Goal: Information Seeking & Learning: Learn about a topic

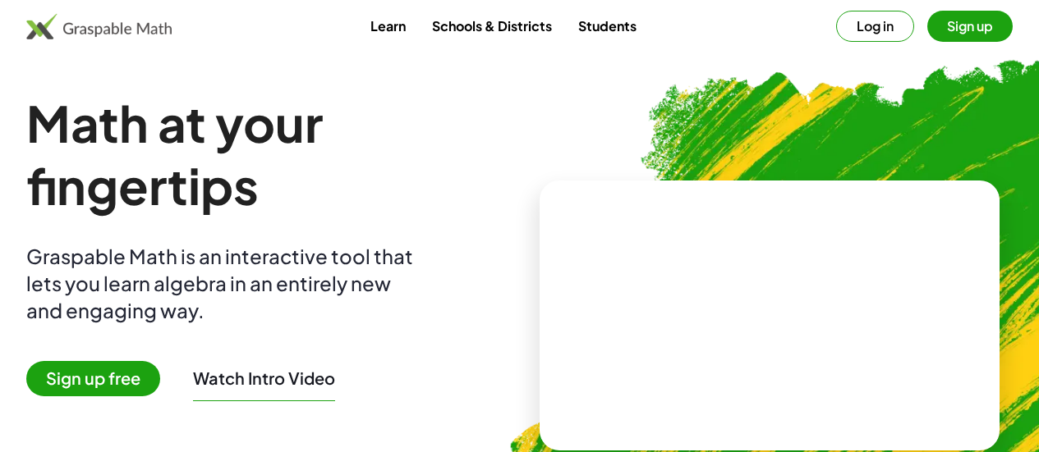
click at [792, 329] on video at bounding box center [769, 315] width 246 height 123
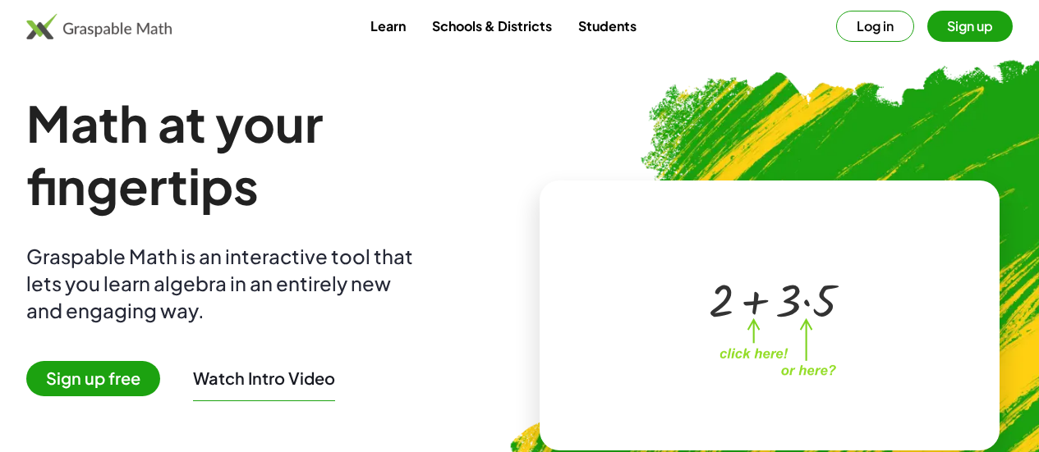
click at [172, 30] on img at bounding box center [98, 26] width 145 height 26
click at [927, 30] on button "Sign up" at bounding box center [969, 26] width 85 height 31
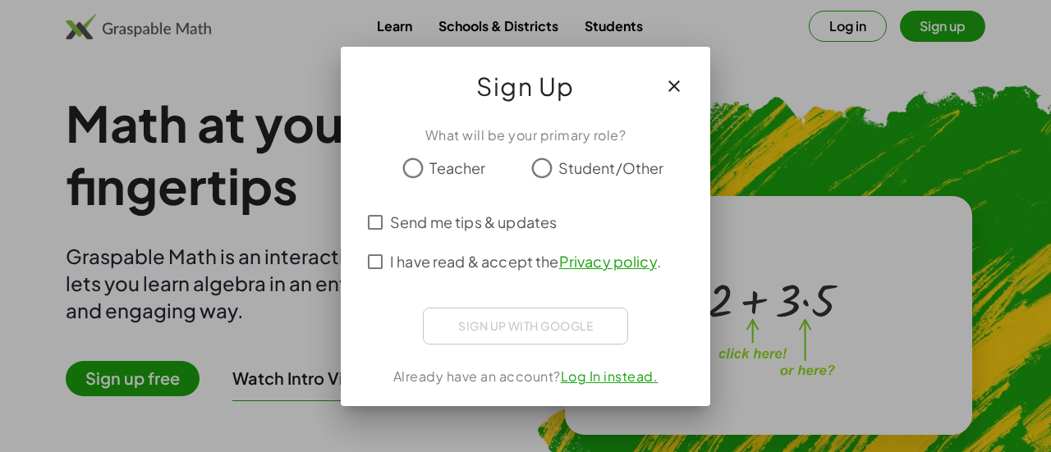
click at [675, 94] on icon "button" at bounding box center [674, 86] width 20 height 20
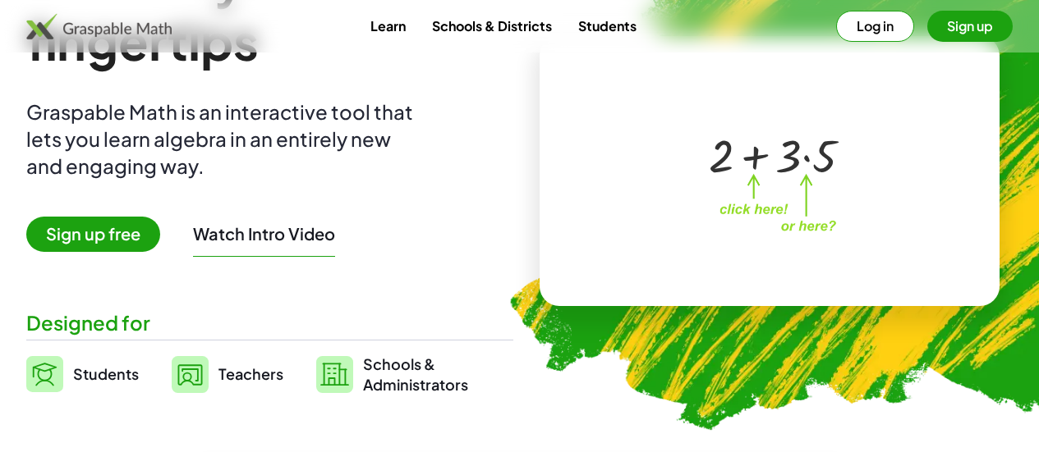
scroll to position [144, 0]
click at [281, 374] on span "Teachers" at bounding box center [250, 374] width 65 height 19
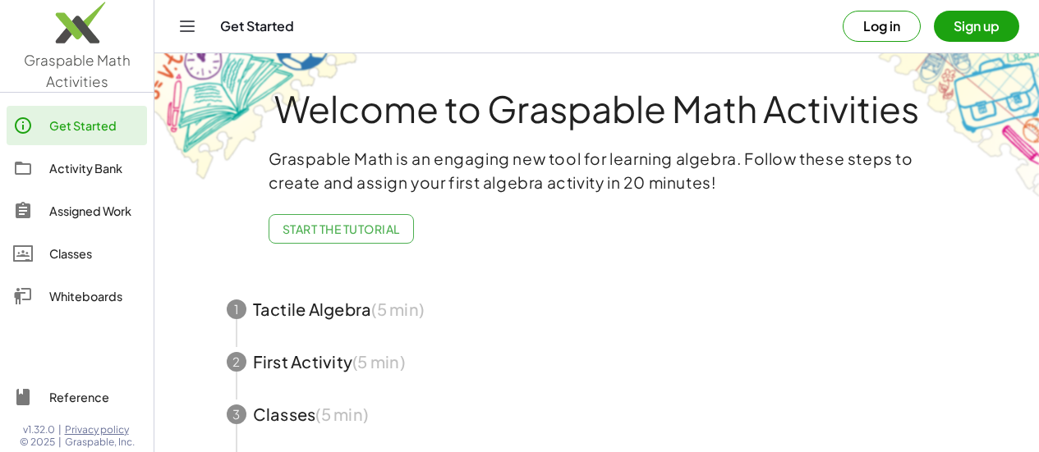
click at [122, 123] on div "Get Started" at bounding box center [94, 126] width 91 height 20
click at [274, 32] on div "Get Started" at bounding box center [531, 26] width 622 height 16
click at [181, 26] on icon "Toggle navigation" at bounding box center [188, 26] width 14 height 10
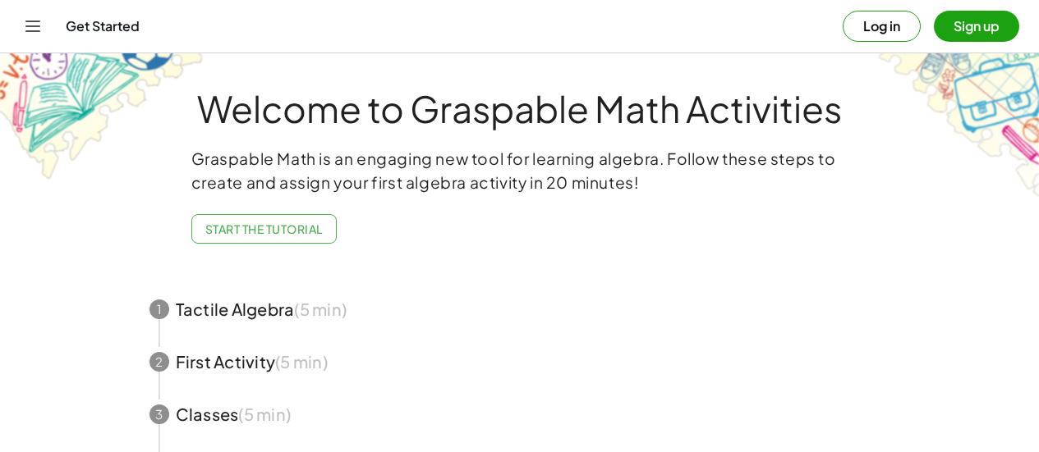
click at [295, 227] on span "Start the Tutorial" at bounding box center [263, 229] width 117 height 15
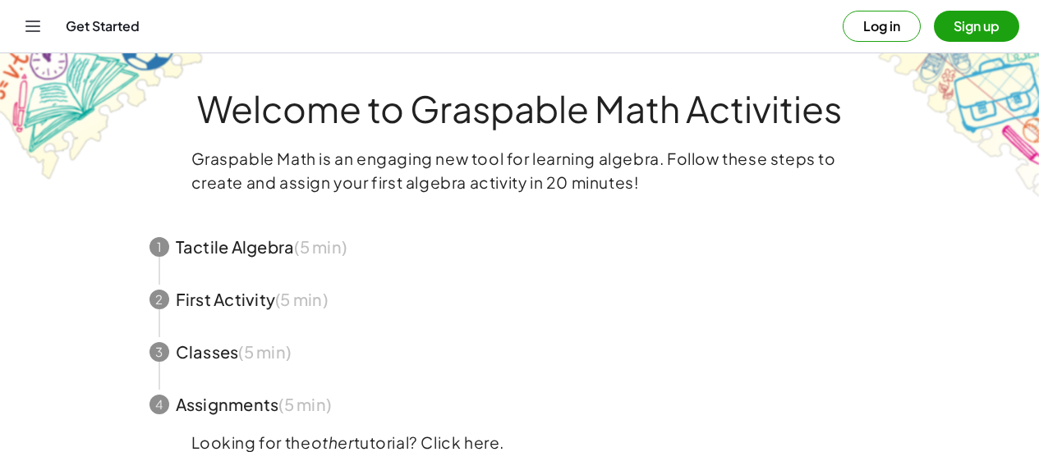
click at [33, 26] on icon "Toggle navigation" at bounding box center [33, 26] width 14 height 10
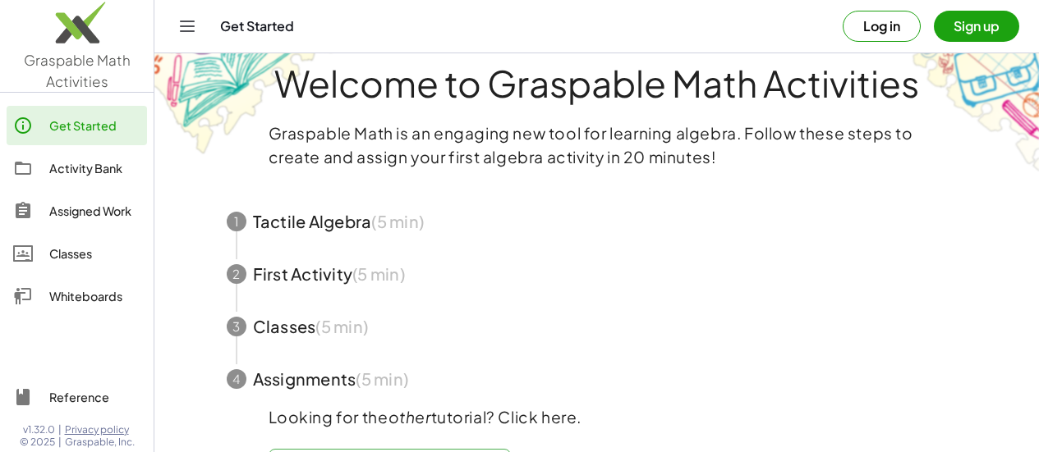
scroll to position [24, 0]
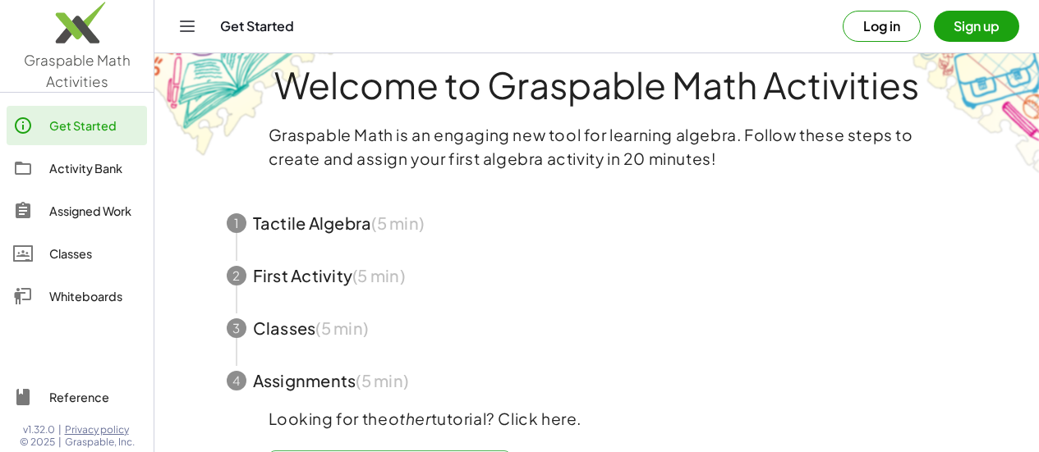
click at [109, 296] on div "Whiteboards" at bounding box center [94, 297] width 91 height 20
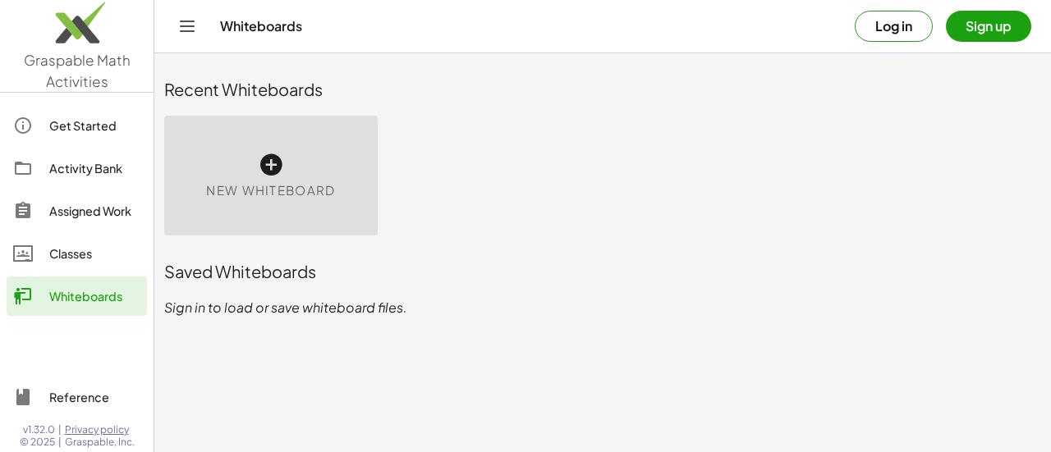
click at [264, 163] on icon at bounding box center [271, 165] width 26 height 26
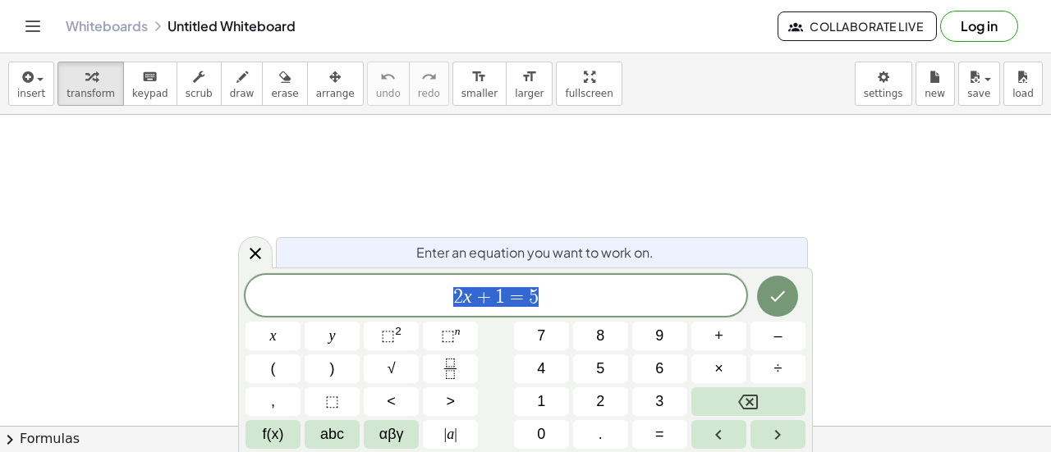
click at [772, 291] on icon "Done" at bounding box center [778, 297] width 20 height 20
